Goal: Task Accomplishment & Management: Manage account settings

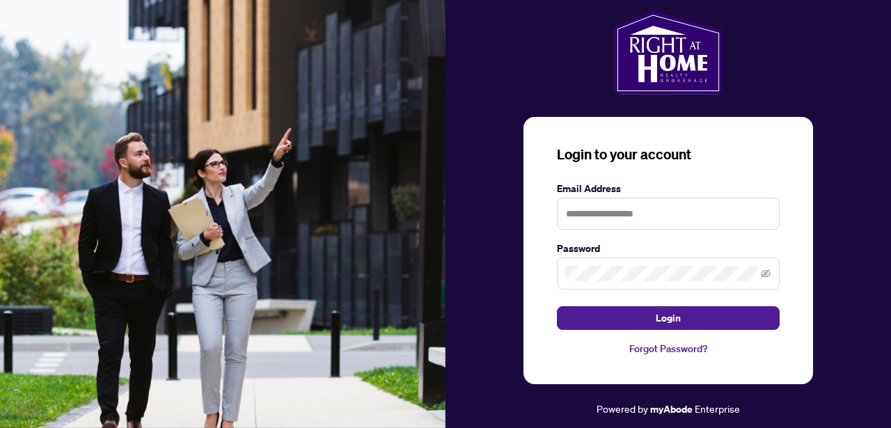
click at [677, 322] on span "Login" at bounding box center [668, 318] width 25 height 22
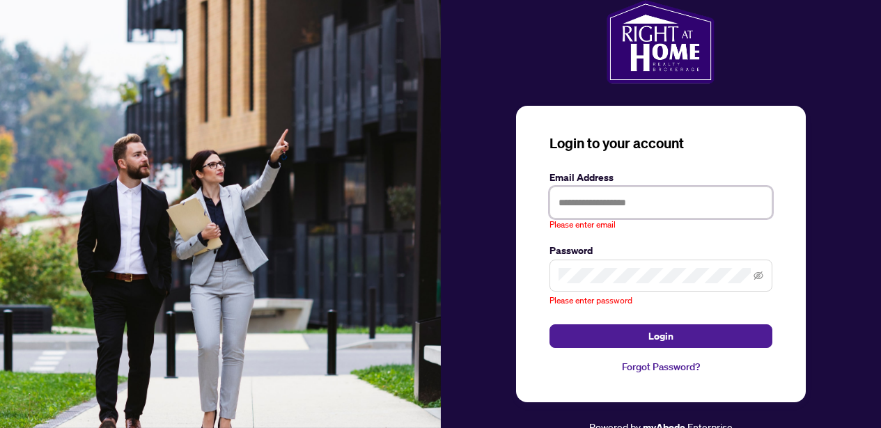
click at [579, 202] on input "text" at bounding box center [660, 203] width 223 height 32
type input "**********"
click at [696, 251] on label "Password" at bounding box center [660, 250] width 223 height 15
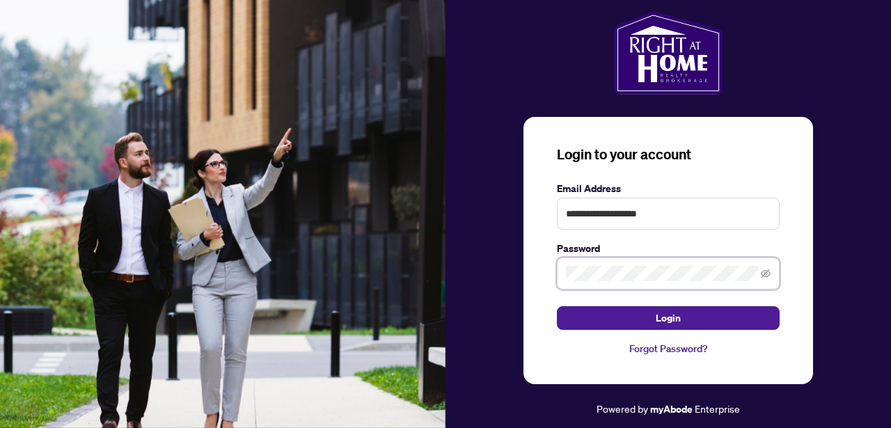
click at [544, 274] on div "**********" at bounding box center [669, 250] width 290 height 267
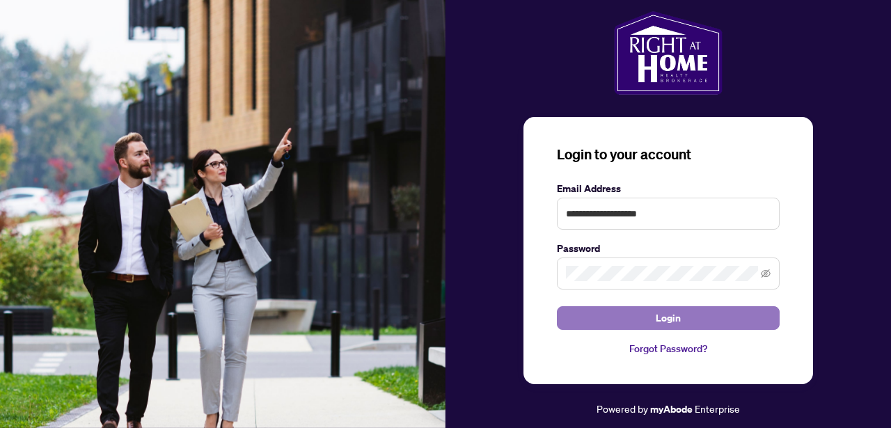
click at [584, 321] on button "Login" at bounding box center [668, 318] width 223 height 24
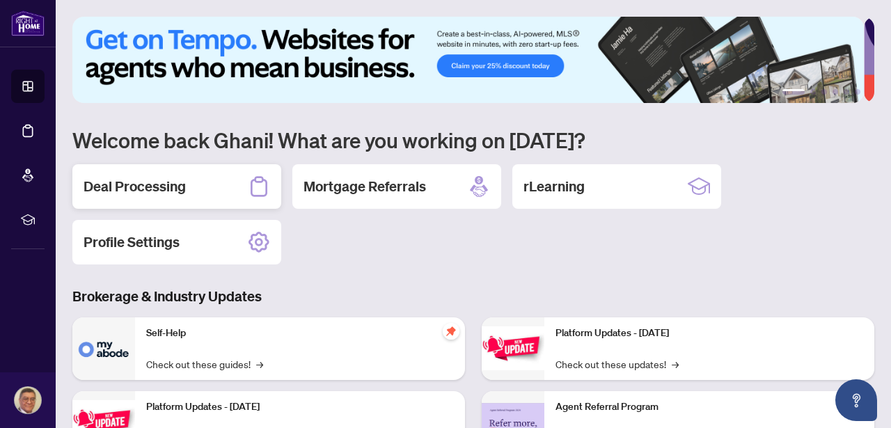
click at [125, 181] on h2 "Deal Processing" at bounding box center [135, 186] width 102 height 19
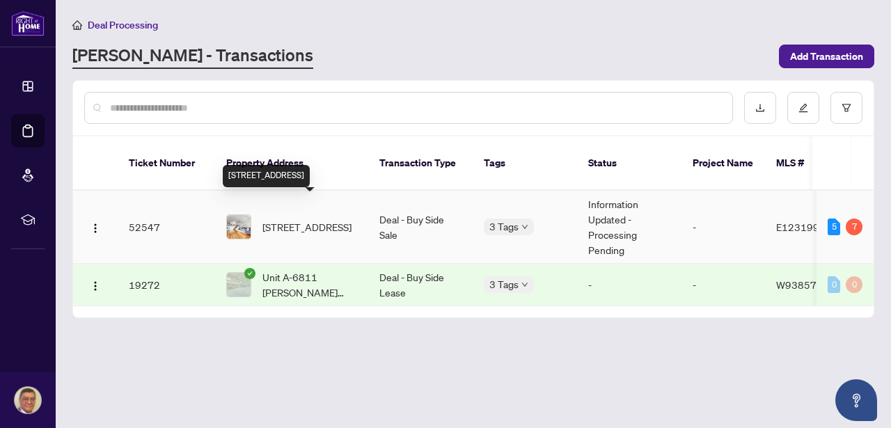
click at [313, 219] on span "[STREET_ADDRESS]" at bounding box center [306, 226] width 89 height 15
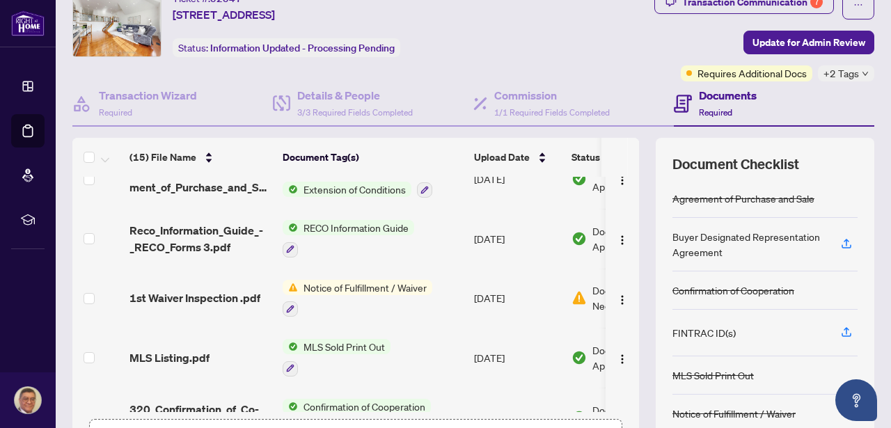
scroll to position [464, 0]
drag, startPoint x: 629, startPoint y: 345, endPoint x: 629, endPoint y: 359, distance: 13.9
click at [629, 359] on div "(15) File Name Document Tag(s) Upload Date Status (15) File Name Document Tag(s…" at bounding box center [473, 308] width 802 height 341
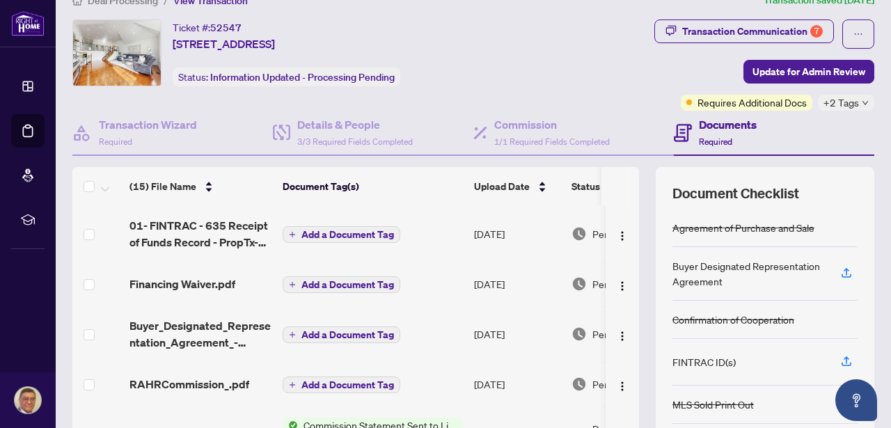
scroll to position [0, 0]
